Goal: Task Accomplishment & Management: Manage account settings

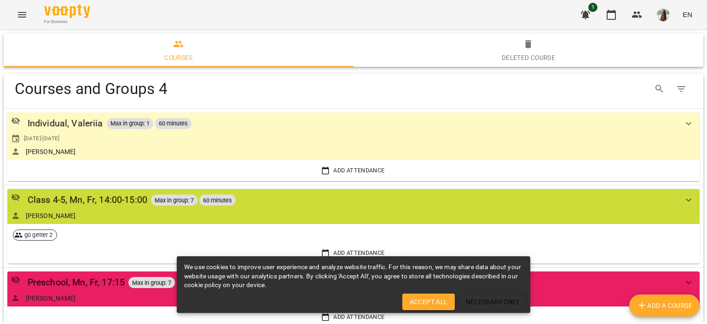
click at [217, 77] on div "Courses and Groups 4" at bounding box center [354, 88] width 700 height 29
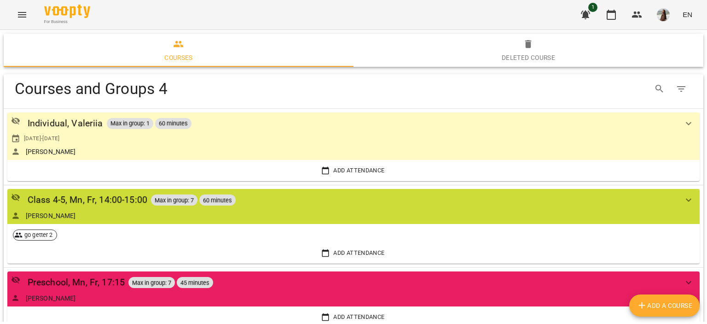
click at [31, 14] on button "Menu" at bounding box center [22, 15] width 22 height 22
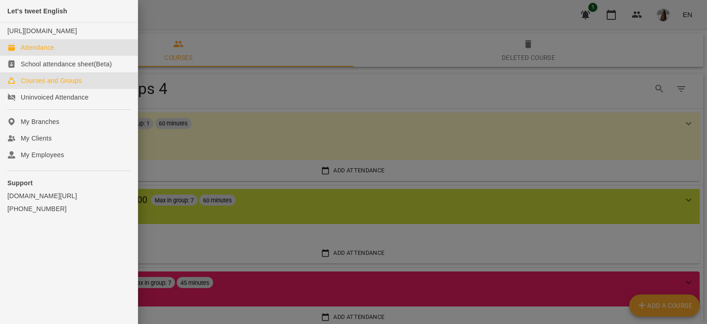
click at [78, 56] on link "Attendance" at bounding box center [69, 47] width 138 height 17
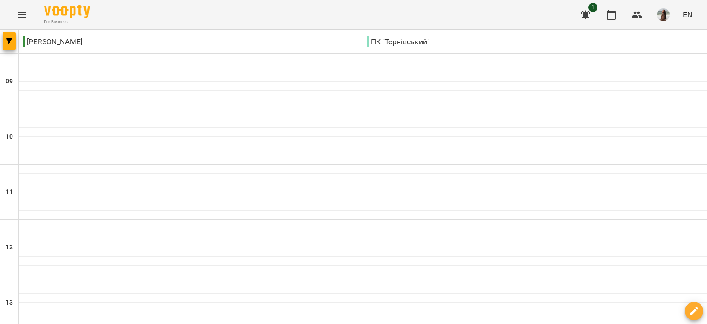
click at [23, 16] on icon "Menu" at bounding box center [22, 14] width 11 height 11
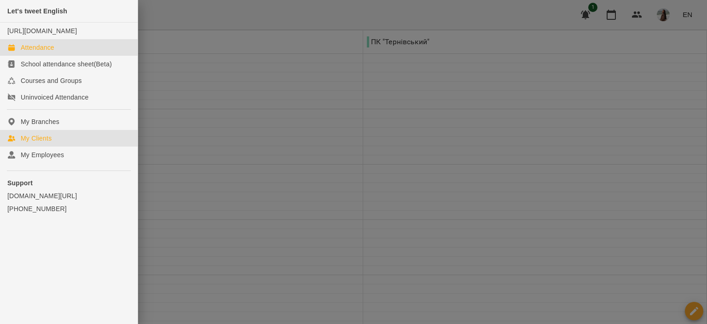
click at [83, 146] on link "My Clients" at bounding box center [69, 138] width 138 height 17
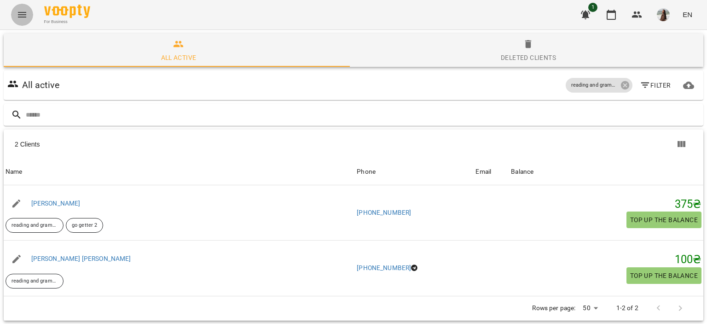
click at [18, 17] on icon "Menu" at bounding box center [22, 15] width 8 height 6
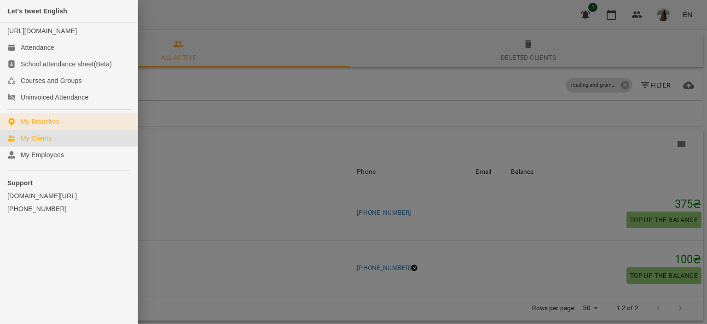
click at [83, 128] on link "My Branches" at bounding box center [69, 121] width 138 height 17
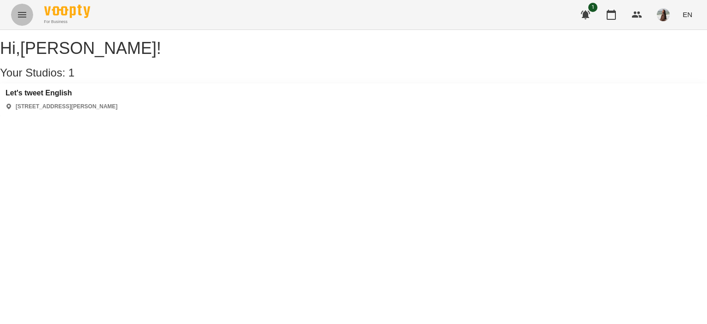
click at [18, 12] on icon "Menu" at bounding box center [22, 15] width 8 height 6
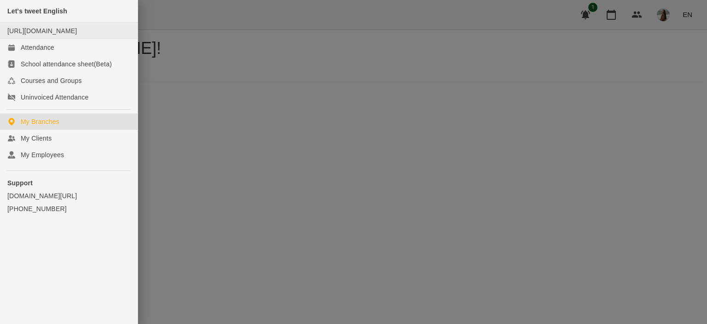
click at [77, 35] on div "[URL][DOMAIN_NAME]" at bounding box center [42, 30] width 70 height 9
click at [77, 29] on link "[URL][DOMAIN_NAME]" at bounding box center [42, 30] width 70 height 7
click at [400, 141] on div at bounding box center [353, 162] width 707 height 324
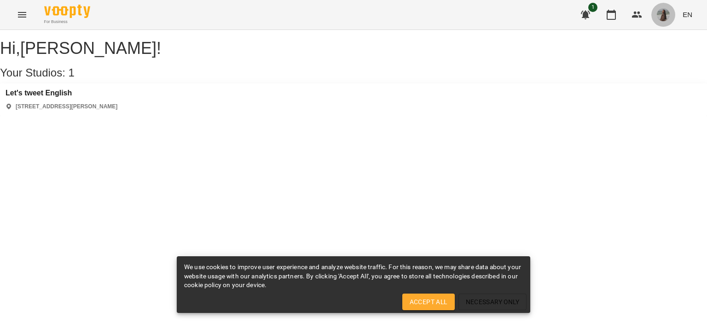
click at [664, 17] on img "button" at bounding box center [663, 14] width 13 height 13
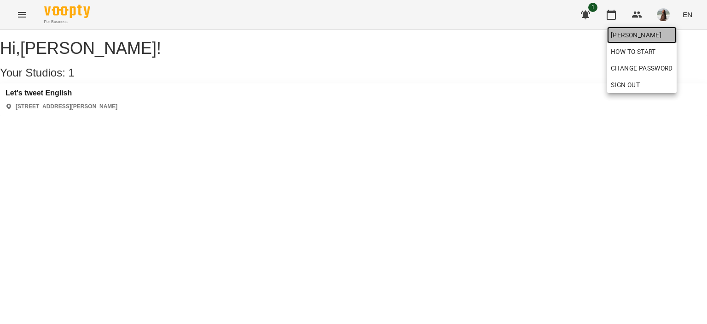
click at [644, 33] on span "[PERSON_NAME]" at bounding box center [642, 34] width 62 height 11
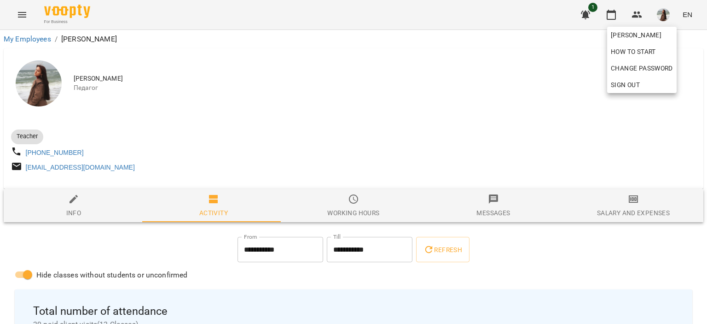
click at [653, 208] on div at bounding box center [353, 162] width 707 height 324
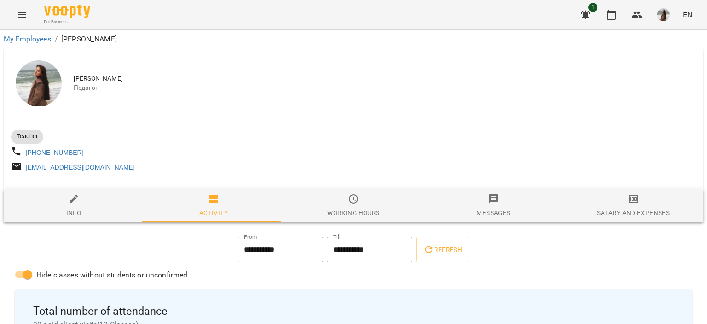
click at [628, 210] on span "Salary and Expenses" at bounding box center [633, 205] width 129 height 25
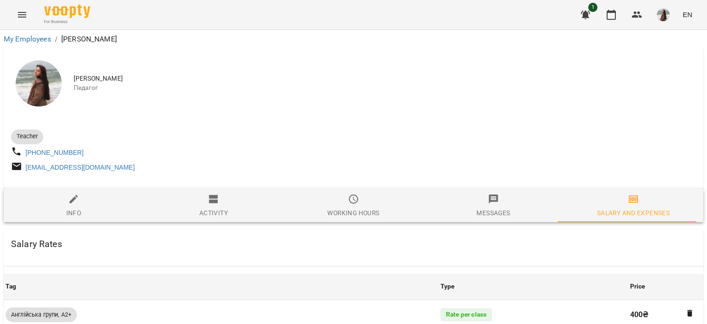
click at [39, 81] on img at bounding box center [39, 83] width 46 height 46
click at [47, 90] on img at bounding box center [39, 83] width 46 height 46
click at [661, 17] on img "button" at bounding box center [663, 14] width 13 height 13
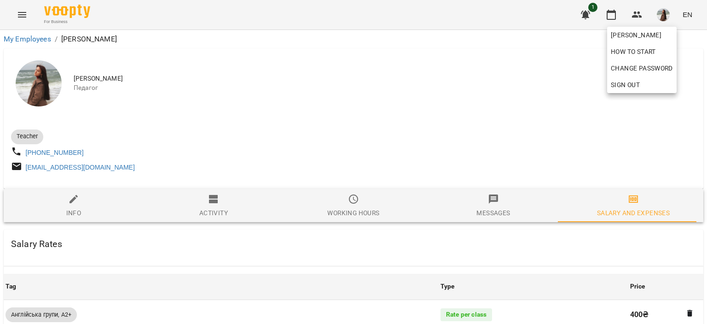
click at [278, 105] on div at bounding box center [353, 162] width 707 height 324
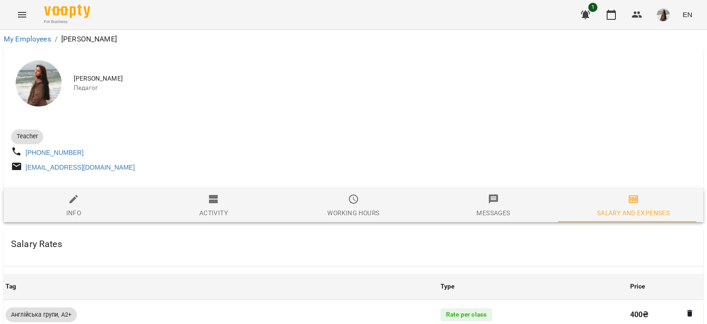
click at [40, 78] on img at bounding box center [39, 83] width 46 height 46
click at [113, 79] on span "[PERSON_NAME]" at bounding box center [385, 78] width 622 height 9
click at [83, 89] on span "Педагог" at bounding box center [385, 87] width 622 height 9
click at [43, 82] on img at bounding box center [39, 83] width 46 height 46
click at [29, 142] on div "Teacher" at bounding box center [27, 136] width 32 height 15
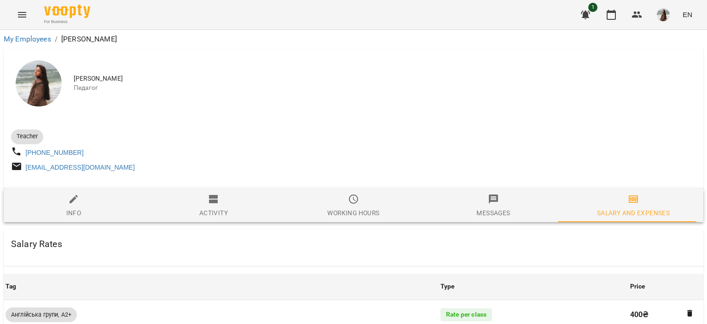
click at [34, 84] on img at bounding box center [39, 83] width 46 height 46
click at [80, 216] on div "Info" at bounding box center [73, 212] width 15 height 11
select select "**"
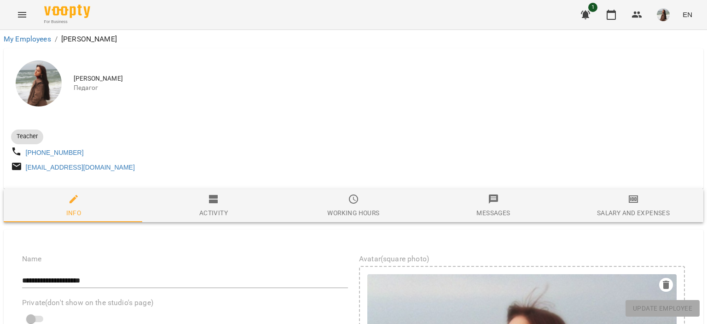
click at [24, 15] on icon "Menu" at bounding box center [22, 14] width 11 height 11
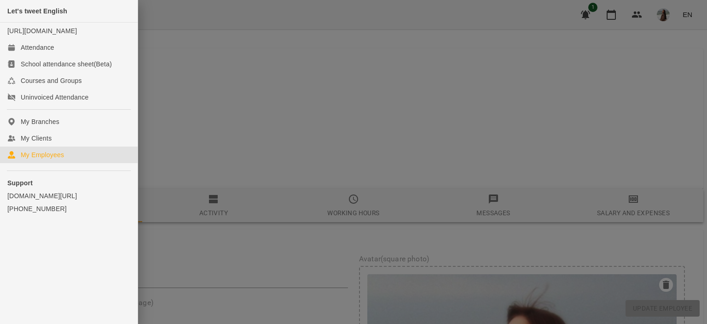
click at [71, 161] on link "My Employees" at bounding box center [69, 154] width 138 height 17
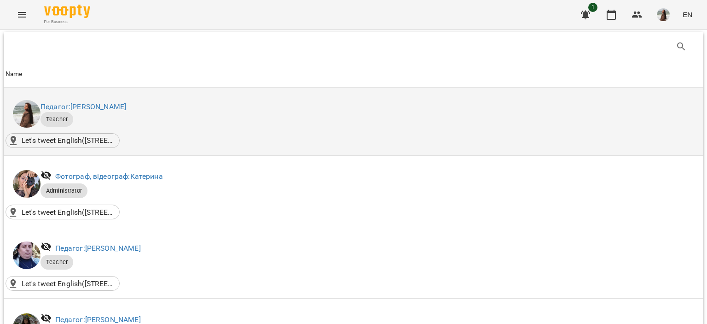
scroll to position [138, 0]
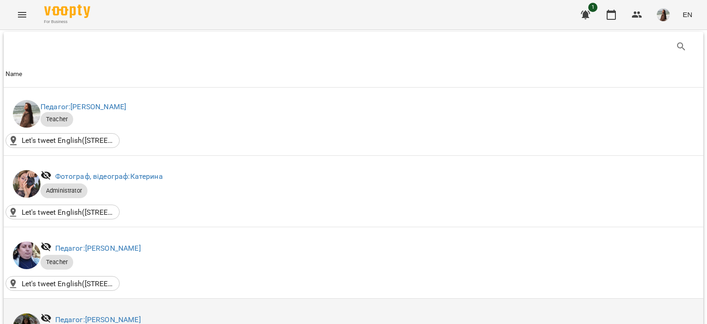
click at [28, 313] on img at bounding box center [27, 327] width 28 height 28
click at [101, 315] on link "Педагог: [PERSON_NAME]" at bounding box center [98, 319] width 86 height 9
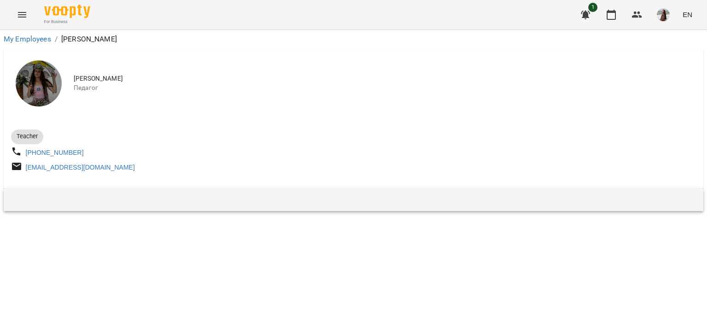
click at [52, 88] on img at bounding box center [39, 83] width 46 height 46
click at [37, 73] on img at bounding box center [39, 83] width 46 height 46
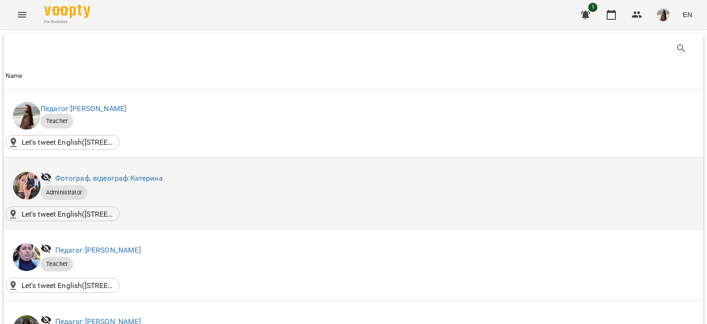
click at [24, 180] on img at bounding box center [27, 186] width 28 height 28
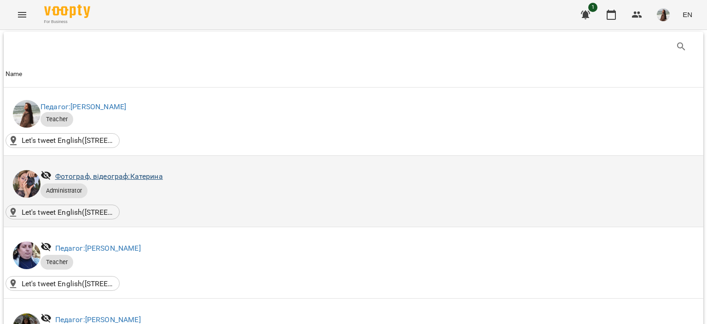
scroll to position [92, 0]
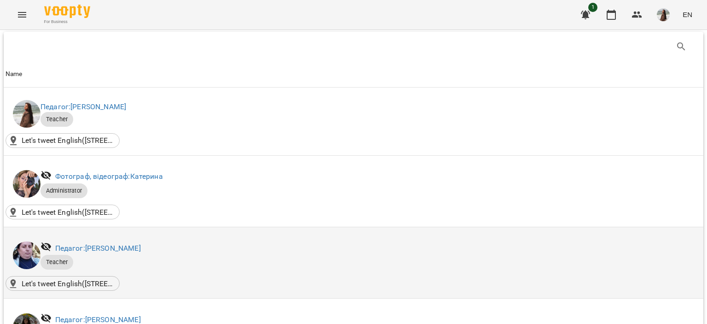
click at [17, 241] on img at bounding box center [27, 255] width 28 height 28
click at [88, 244] on link "Педагог: [PERSON_NAME]" at bounding box center [98, 248] width 86 height 9
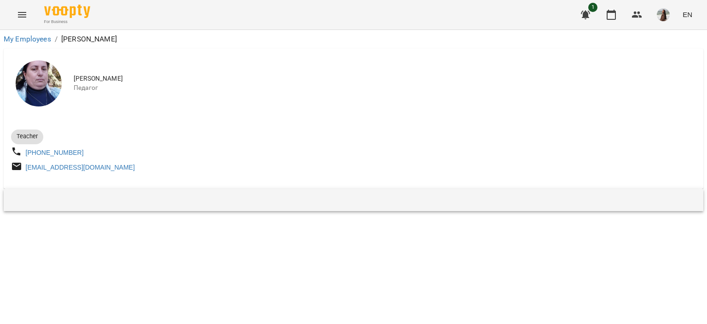
click at [47, 87] on img at bounding box center [39, 83] width 46 height 46
